Goal: Task Accomplishment & Management: Manage account settings

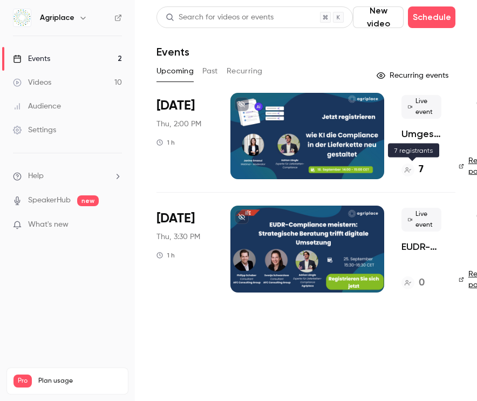
click at [423, 176] on h4 "7" at bounding box center [421, 169] width 5 height 15
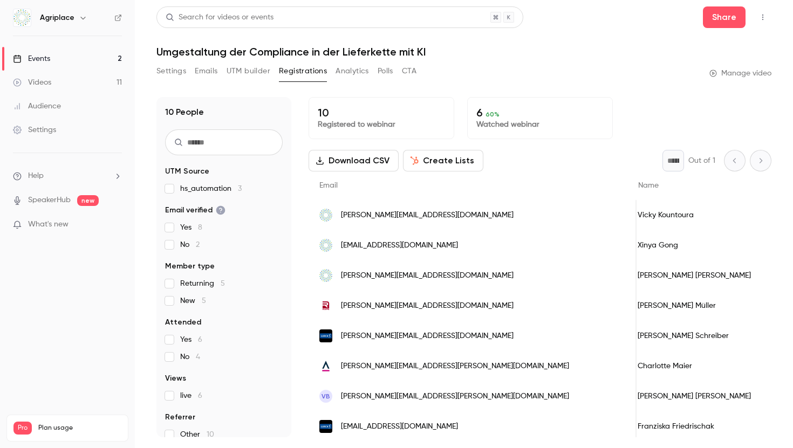
scroll to position [65, 0]
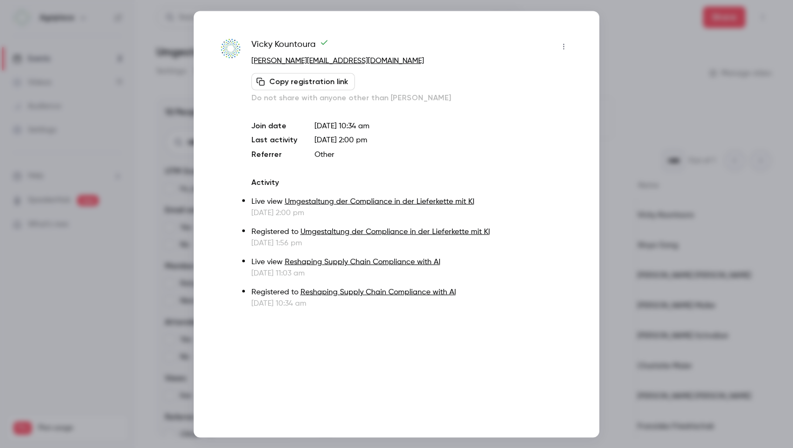
click at [476, 74] on div at bounding box center [396, 224] width 793 height 448
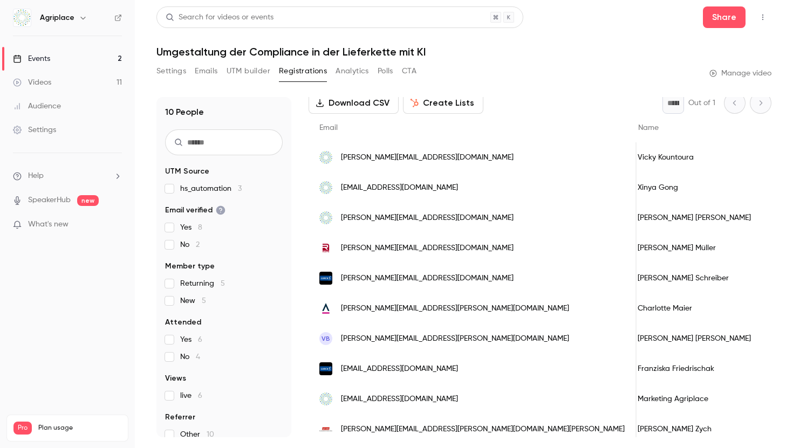
scroll to position [65, 0]
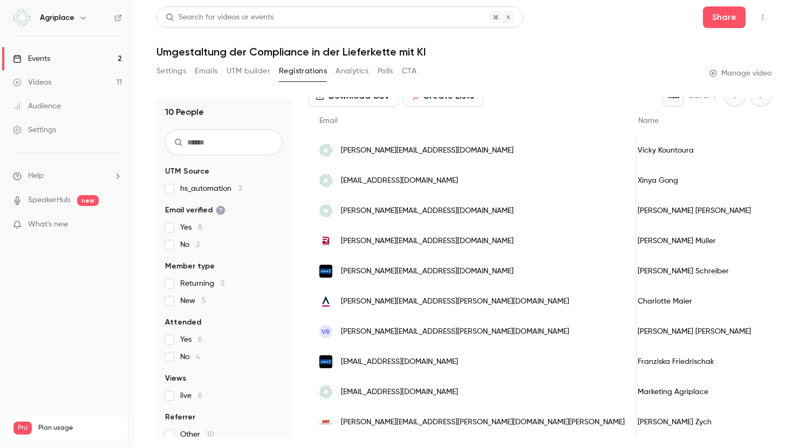
click at [111, 65] on link "Events 2" at bounding box center [67, 59] width 135 height 24
